Goal: Task Accomplishment & Management: Use online tool/utility

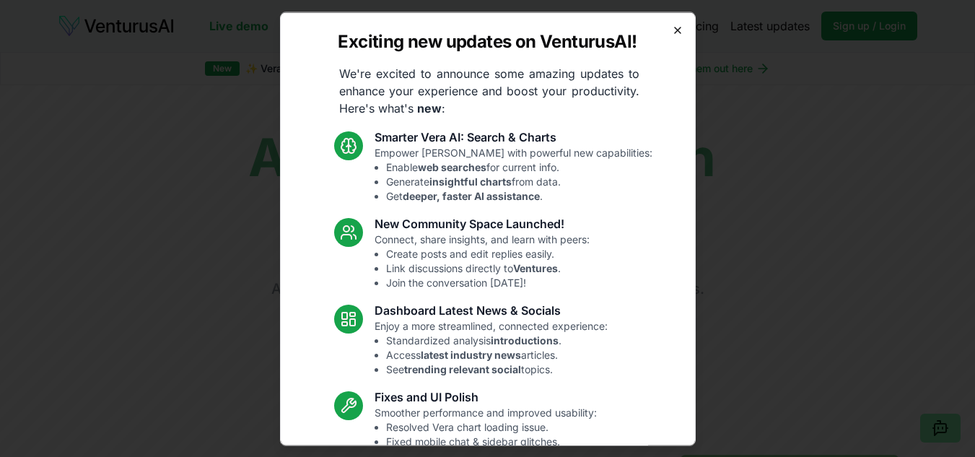
click at [672, 32] on icon "button" at bounding box center [678, 30] width 12 height 12
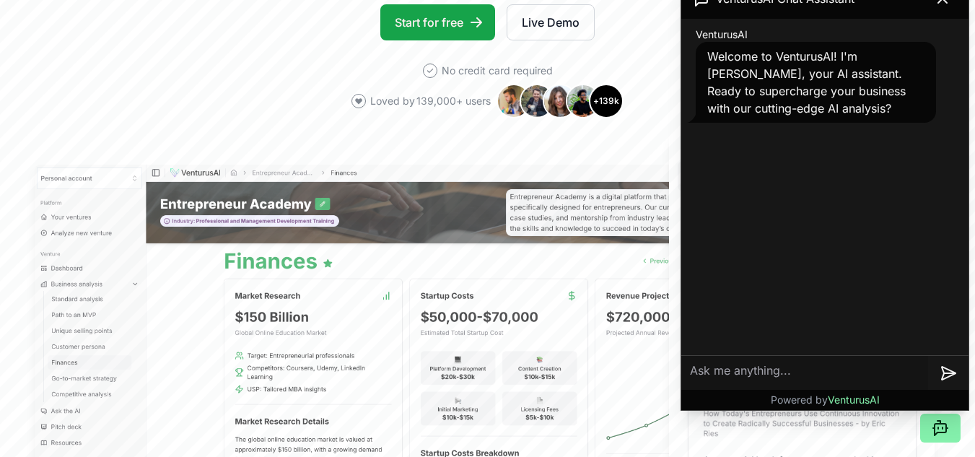
scroll to position [318, 0]
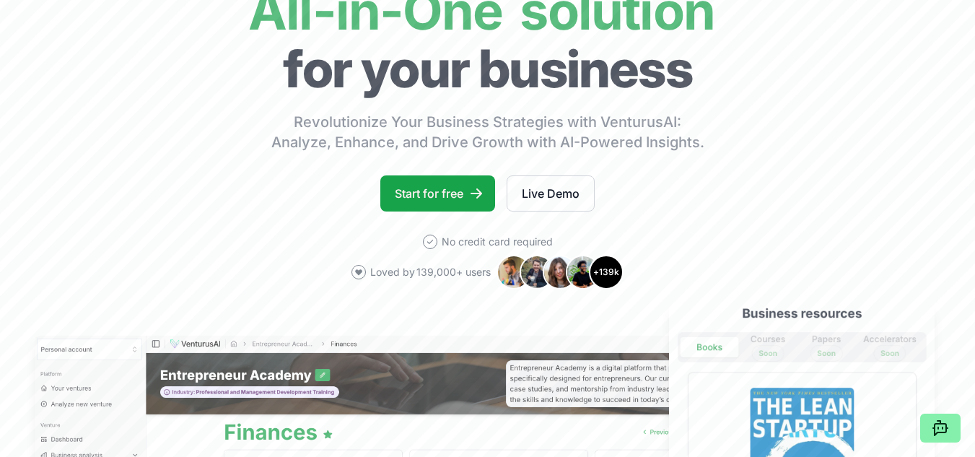
scroll to position [0, 0]
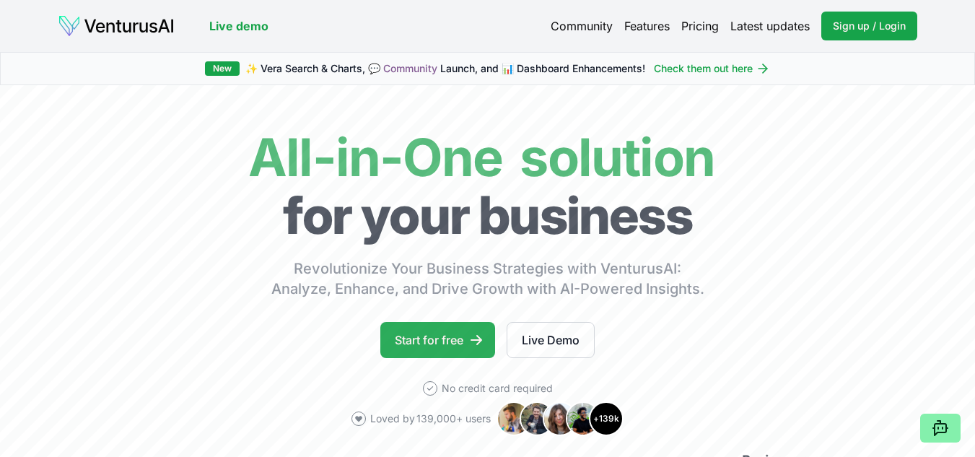
click at [436, 338] on link "Start for free" at bounding box center [437, 340] width 115 height 36
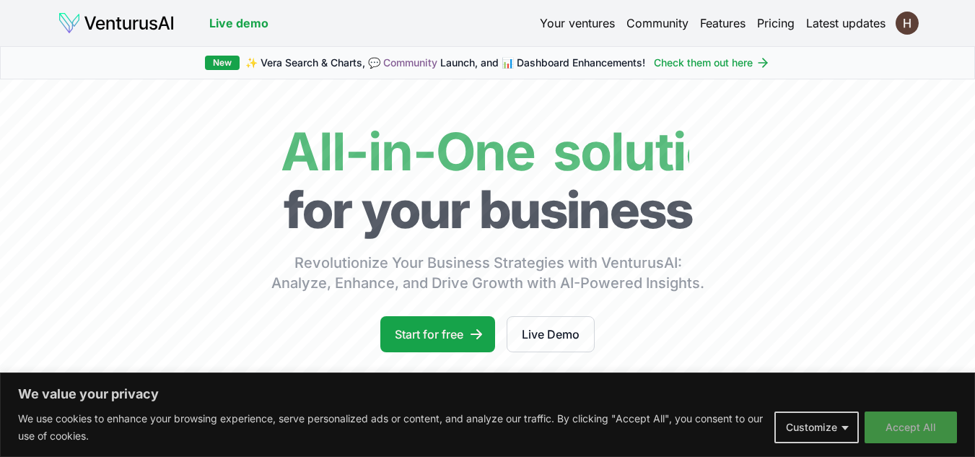
click at [926, 427] on button "Accept All" at bounding box center [910, 427] width 92 height 32
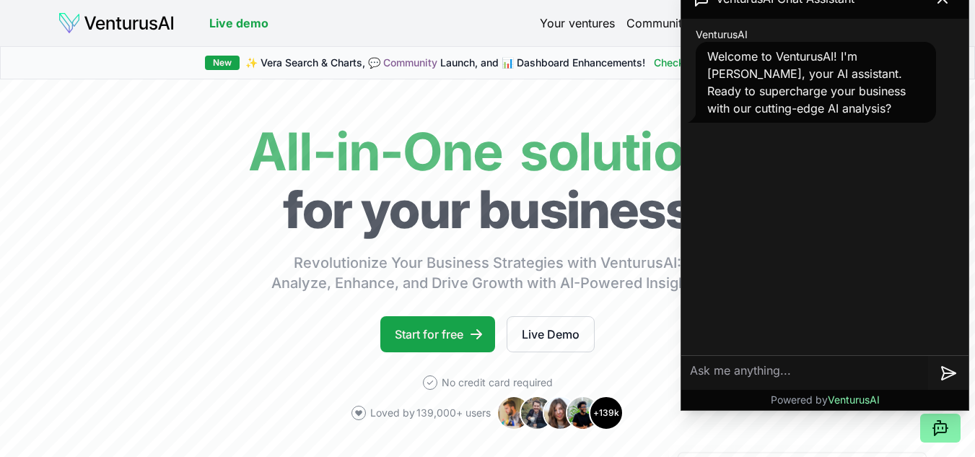
scroll to position [196, 0]
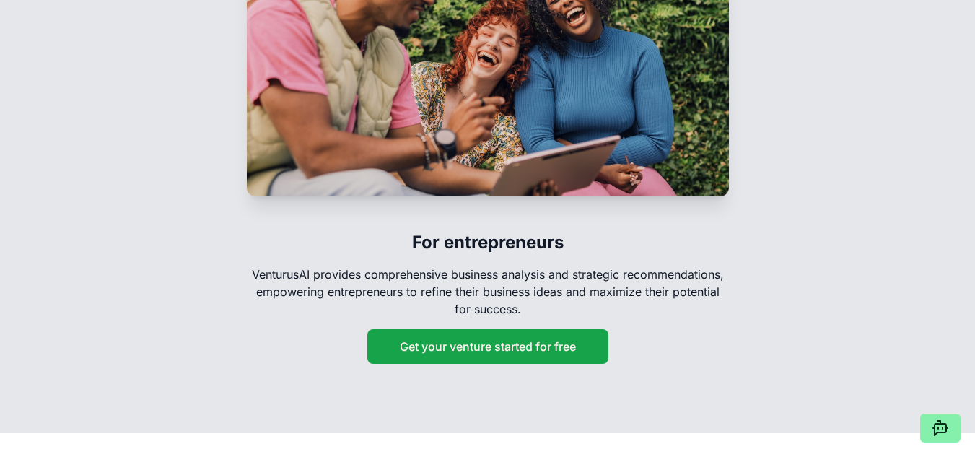
scroll to position [2401, 0]
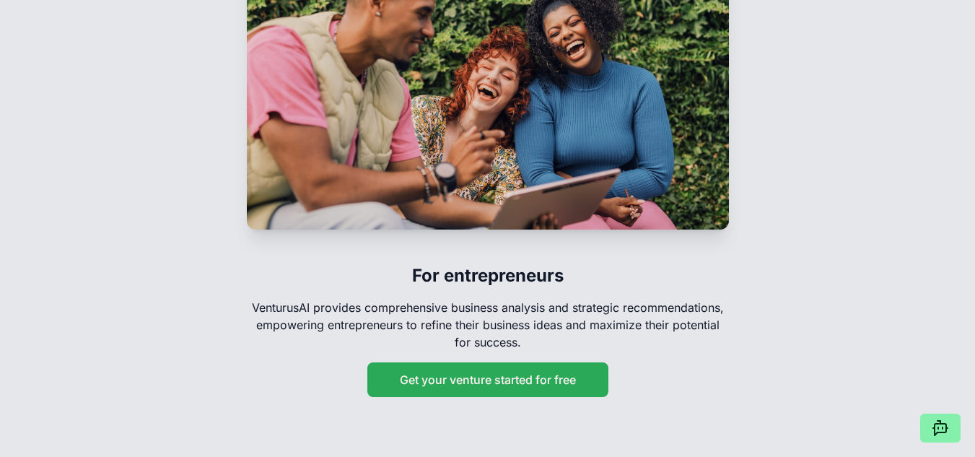
click at [502, 366] on button "Get your venture started for free" at bounding box center [487, 379] width 241 height 35
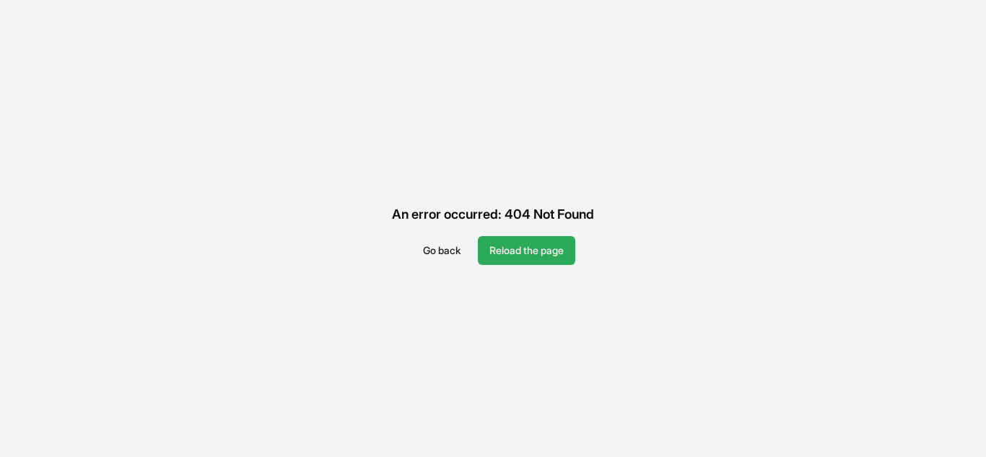
click at [517, 250] on button "Reload the page" at bounding box center [526, 250] width 97 height 29
click at [442, 245] on button "Go back" at bounding box center [441, 250] width 61 height 29
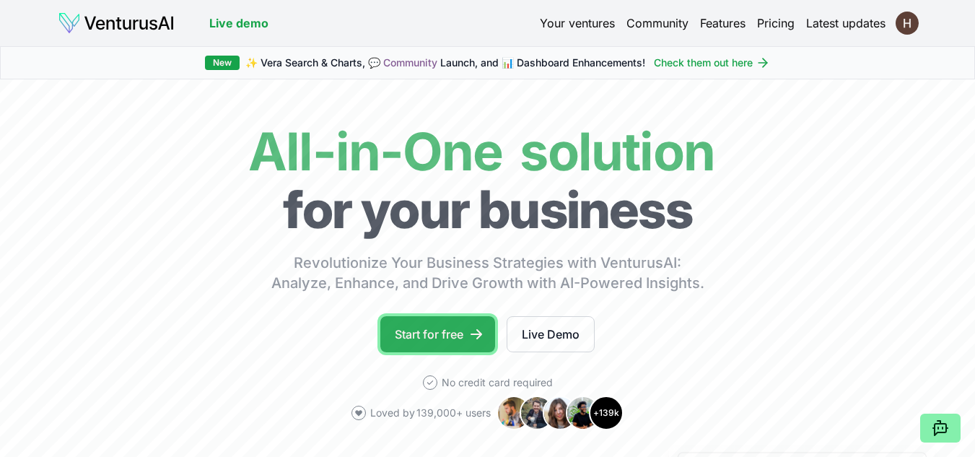
click at [469, 333] on link "Start for free" at bounding box center [437, 334] width 115 height 36
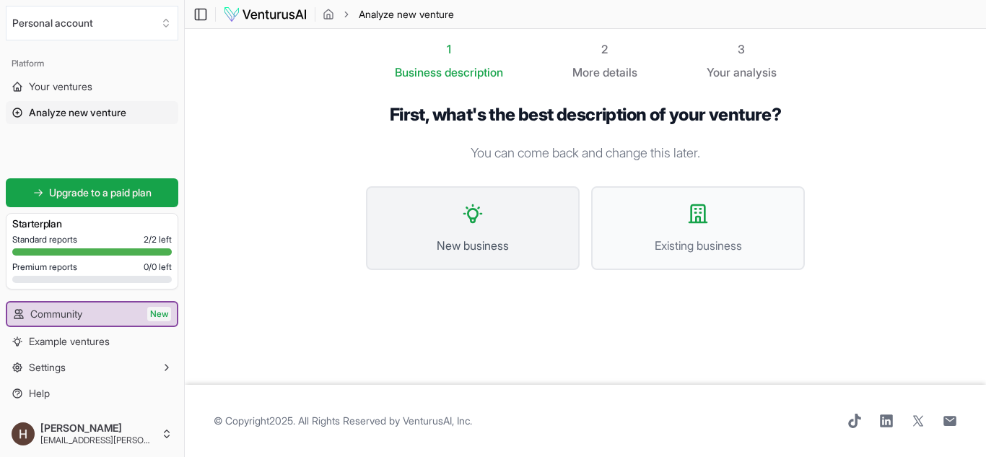
click at [472, 243] on span "New business" at bounding box center [473, 245] width 182 height 17
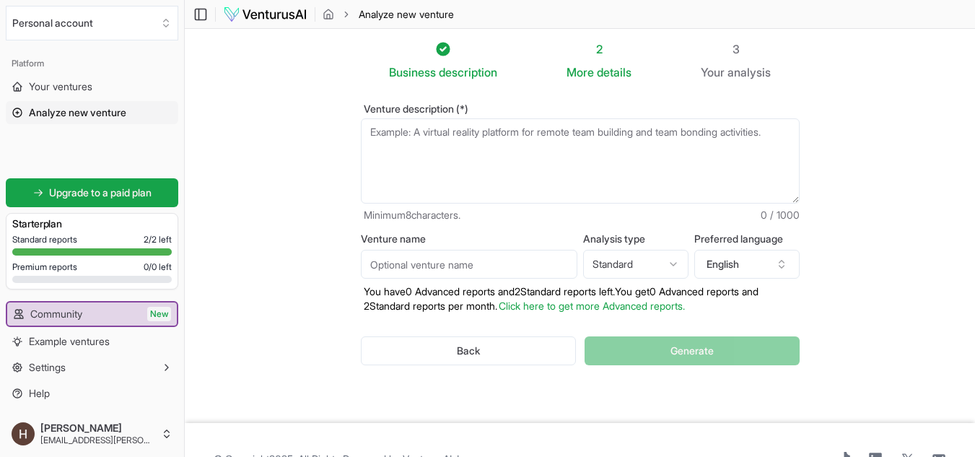
click at [503, 172] on textarea "Venture description (*)" at bounding box center [580, 160] width 439 height 85
paste textarea "Cinnamon Impact envisions women and their families as engines of inclusive grow…"
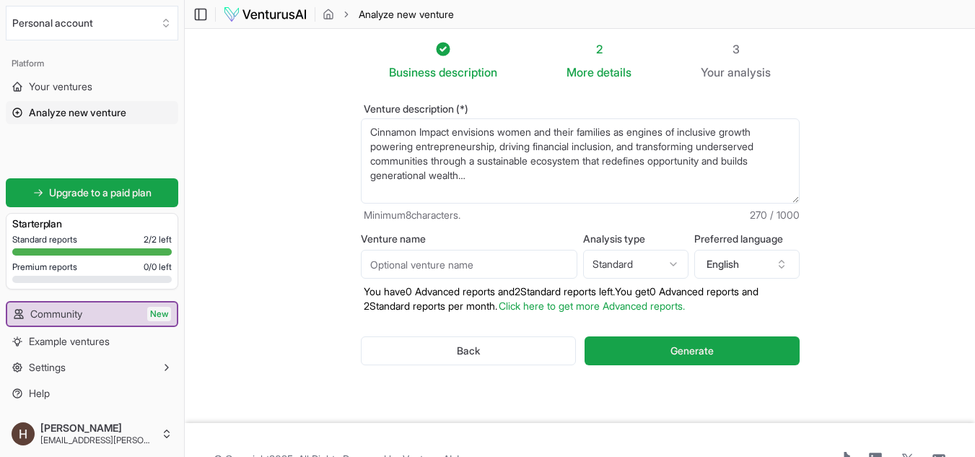
type textarea "Cinnamon Impact envisions women and their families as engines of inclusive grow…"
click at [439, 271] on input "Venture name" at bounding box center [469, 264] width 216 height 29
type input "cinnamon Impact"
click at [671, 261] on html "Personal account Platform Your ventures Analyze new venture Get started for fre…" at bounding box center [487, 228] width 975 height 457
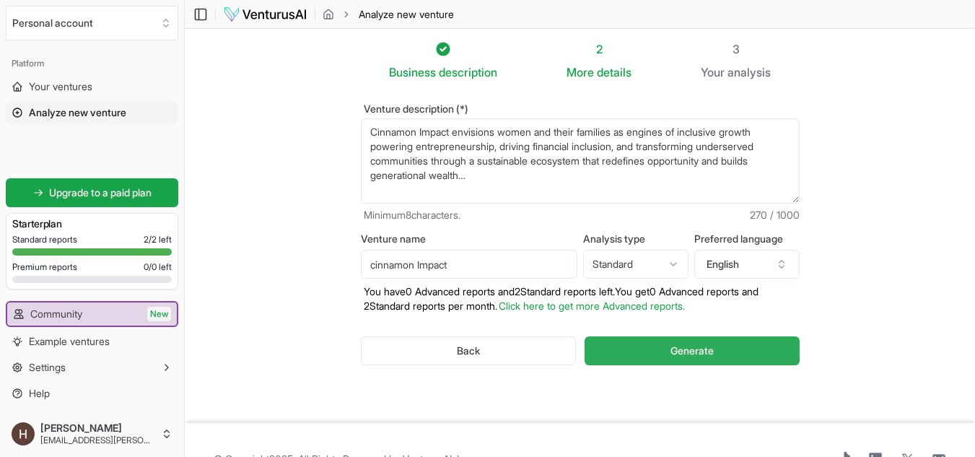
click at [676, 350] on span "Generate" at bounding box center [691, 350] width 43 height 14
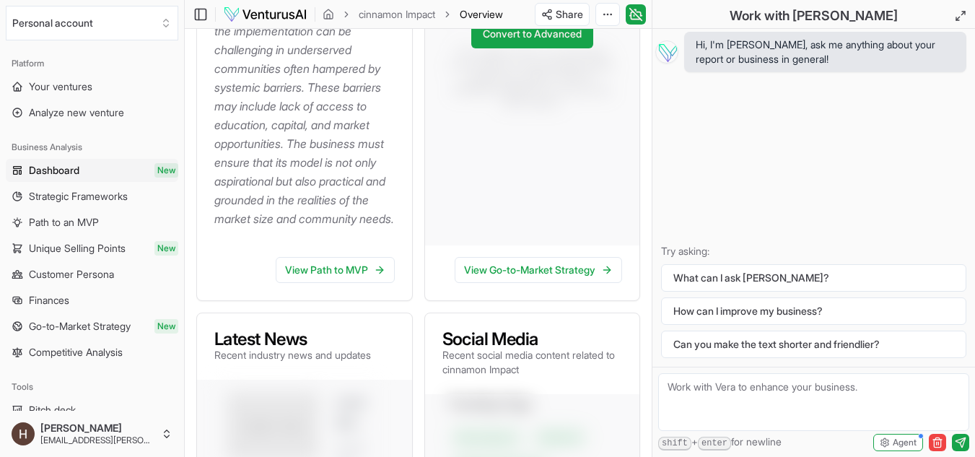
scroll to position [514, 0]
click at [343, 282] on link "View Path to MVP" at bounding box center [335, 269] width 119 height 26
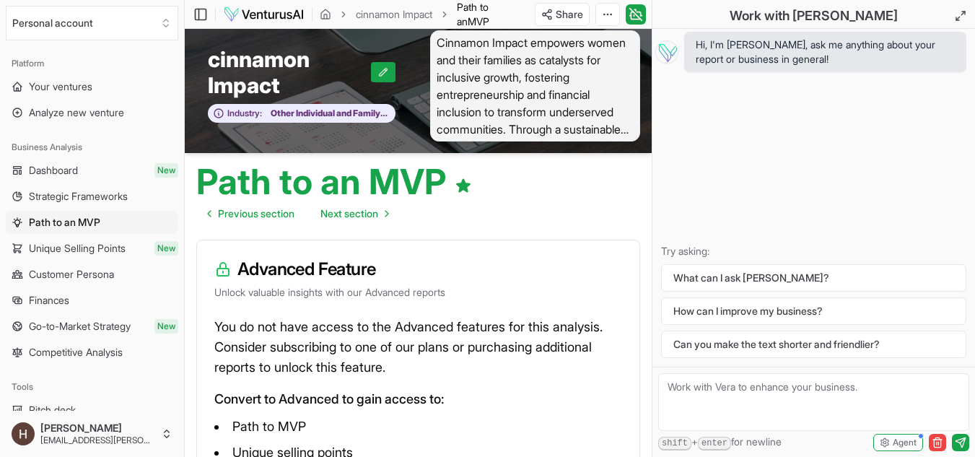
scroll to position [59, 0]
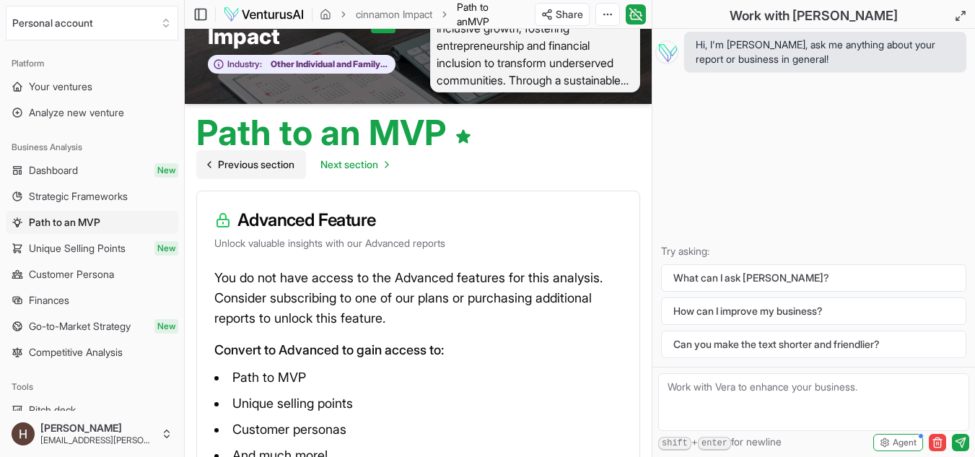
click at [251, 169] on span "Previous section" at bounding box center [256, 164] width 76 height 14
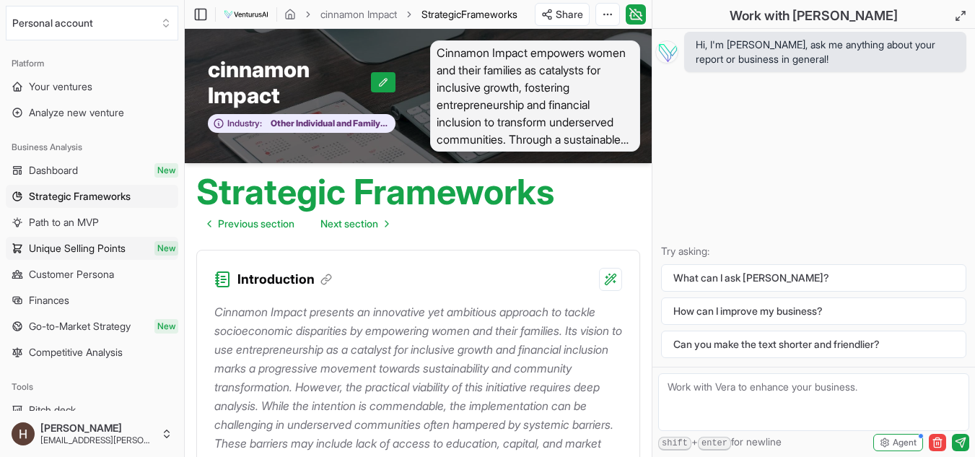
click at [77, 255] on span "Unique Selling Points" at bounding box center [77, 248] width 97 height 14
